Goal: Task Accomplishment & Management: Complete application form

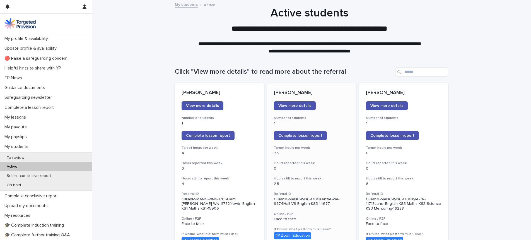
scroll to position [1, 0]
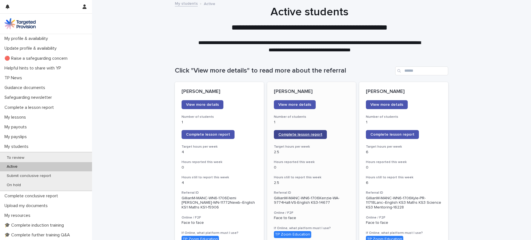
click at [297, 131] on link "Complete lesson report" at bounding box center [300, 134] width 53 height 9
click at [302, 132] on link "Complete lesson report" at bounding box center [300, 134] width 53 height 9
click at [208, 135] on span "Complete lesson report" at bounding box center [208, 134] width 44 height 4
click at [41, 115] on div "My lessons" at bounding box center [46, 117] width 92 height 10
